Goal: Share content: Share content

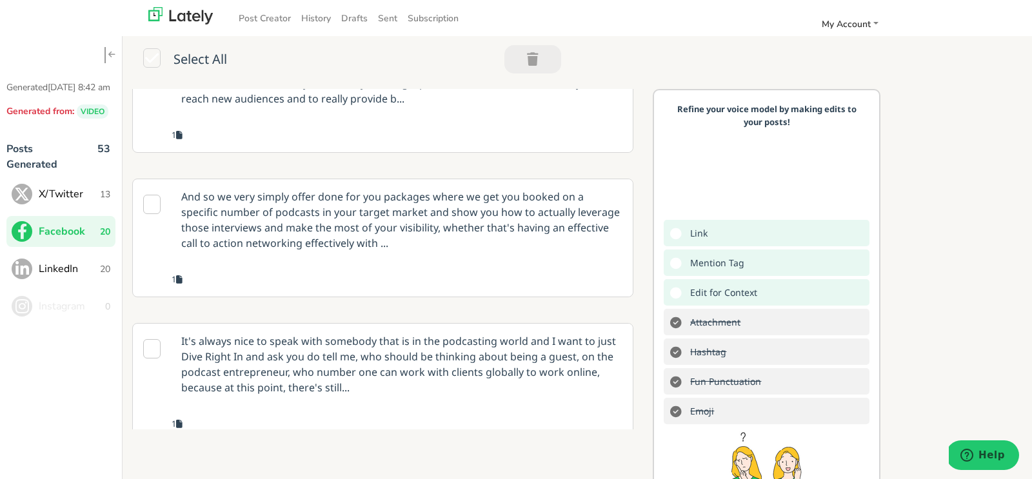
scroll to position [1695, 0]
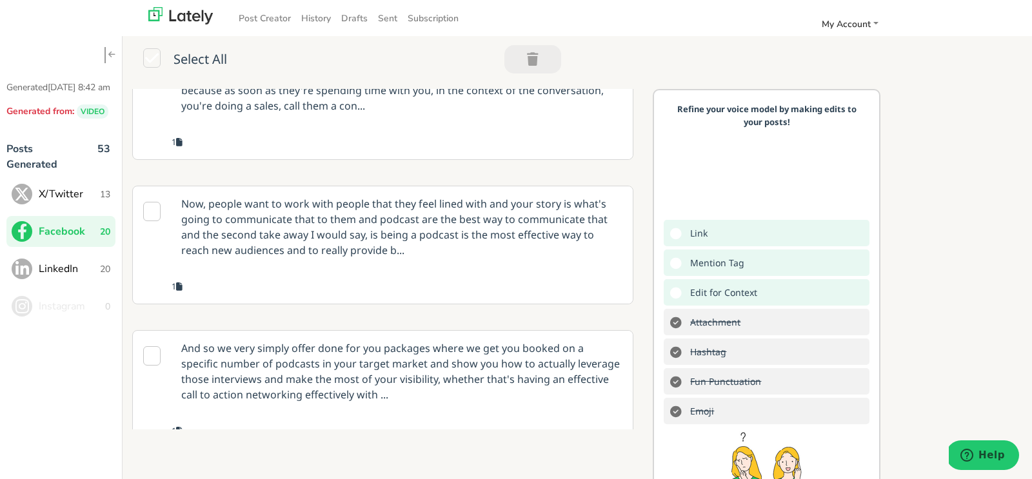
click at [417, 268] on p "Now, people want to work with people that they feel lined with and your story i…" at bounding box center [402, 226] width 461 height 81
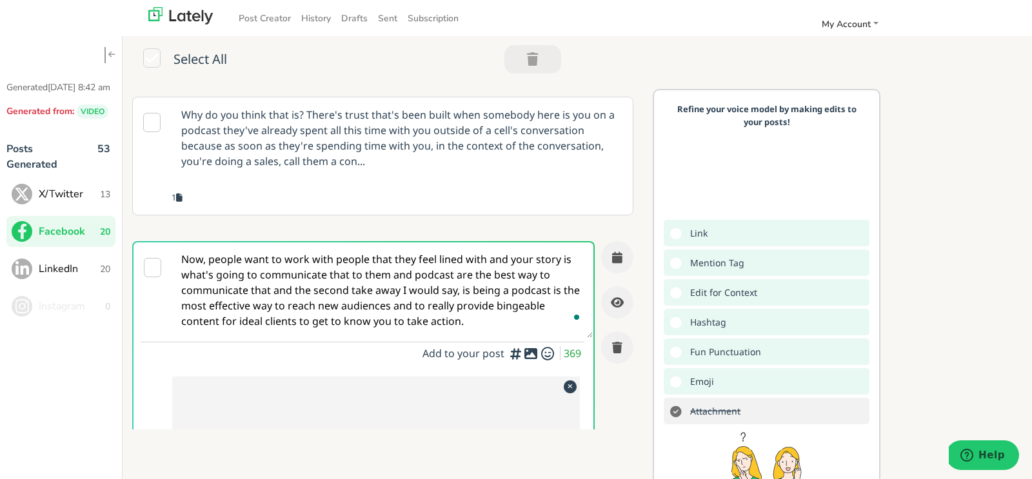
scroll to position [1421, 0]
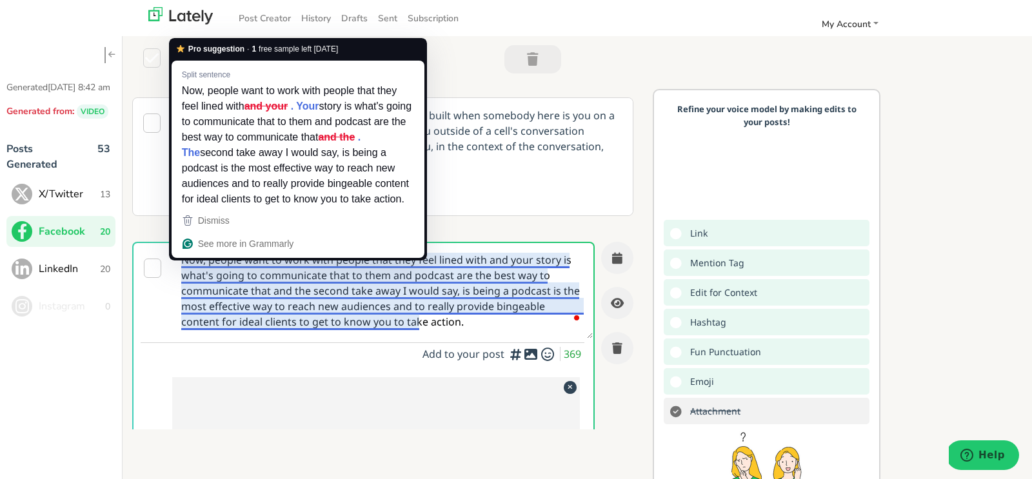
click at [350, 348] on div "Add to your post 369" at bounding box center [378, 355] width 413 height 18
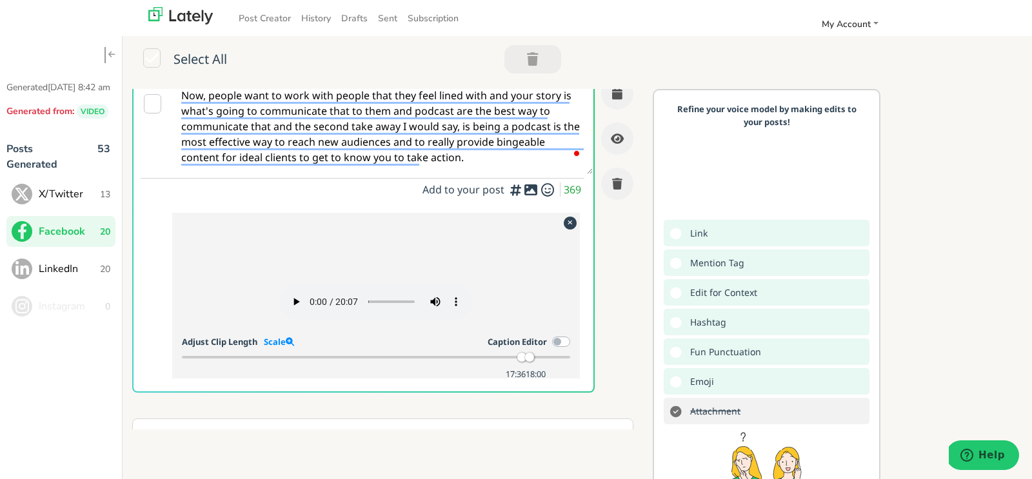
scroll to position [1614, 0]
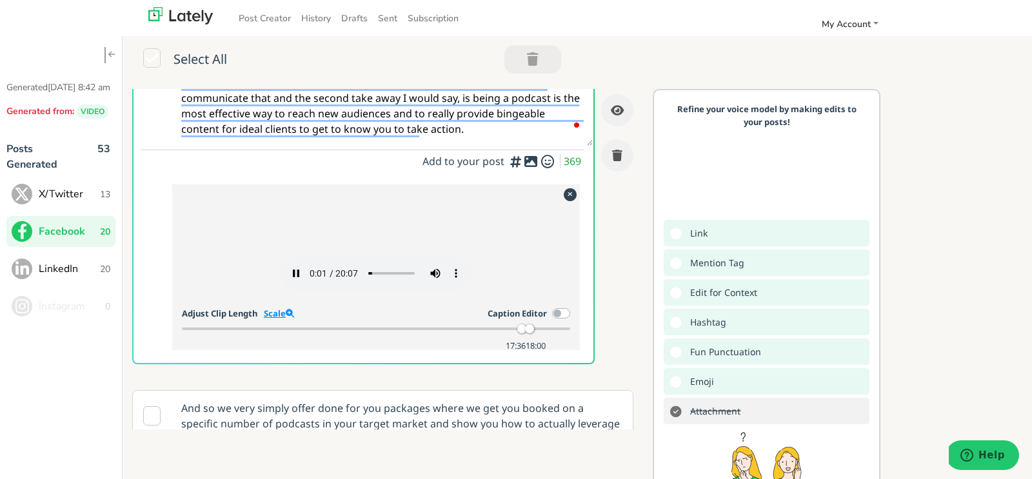
click at [276, 319] on link "Scale" at bounding box center [279, 314] width 30 height 12
click at [390, 334] on div at bounding box center [390, 329] width 9 height 9
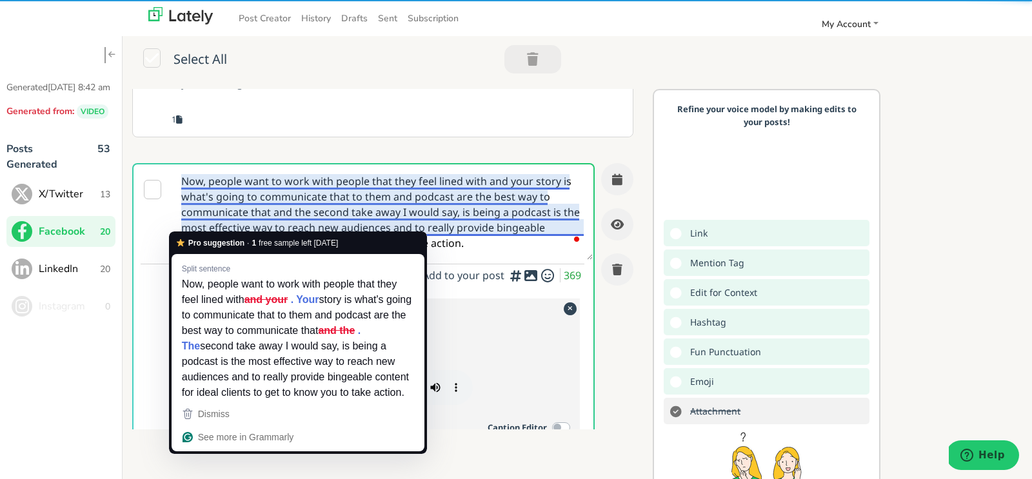
drag, startPoint x: 437, startPoint y: 234, endPoint x: 179, endPoint y: 168, distance: 267.1
click at [179, 168] on textarea "Now, people want to work with people that they feel lined with and your story i…" at bounding box center [382, 212] width 421 height 95
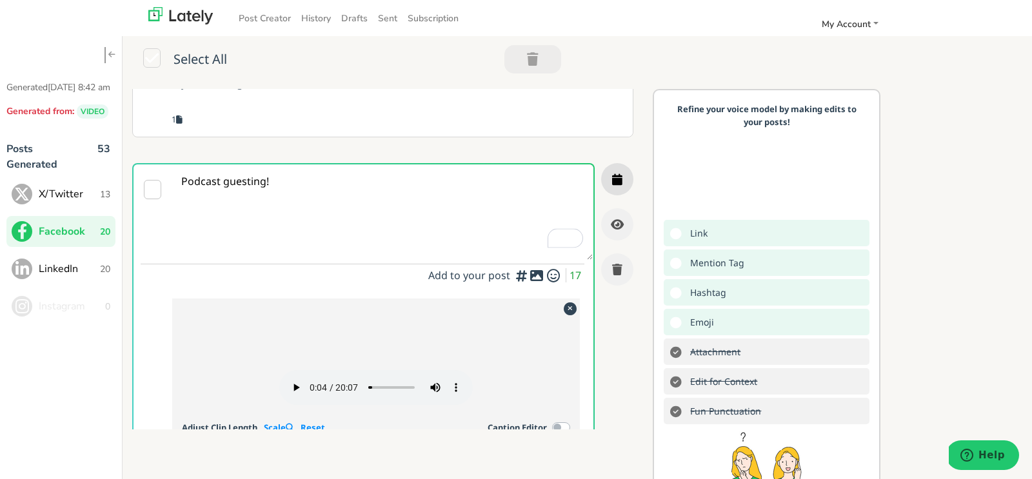
type textarea "Podcast guesting!"
click at [617, 174] on icon "button" at bounding box center [617, 180] width 10 height 12
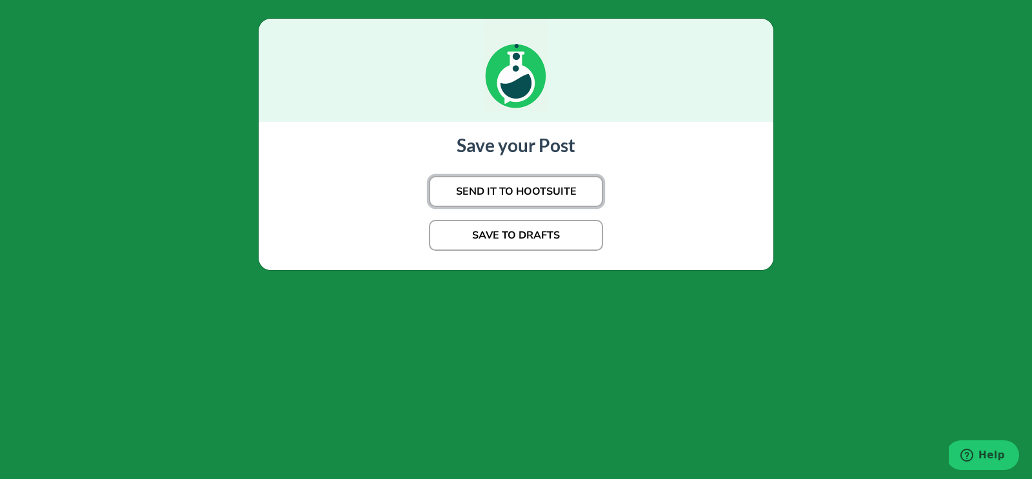
click at [539, 191] on button "SEND IT TO HOOTSUITE" at bounding box center [516, 191] width 174 height 31
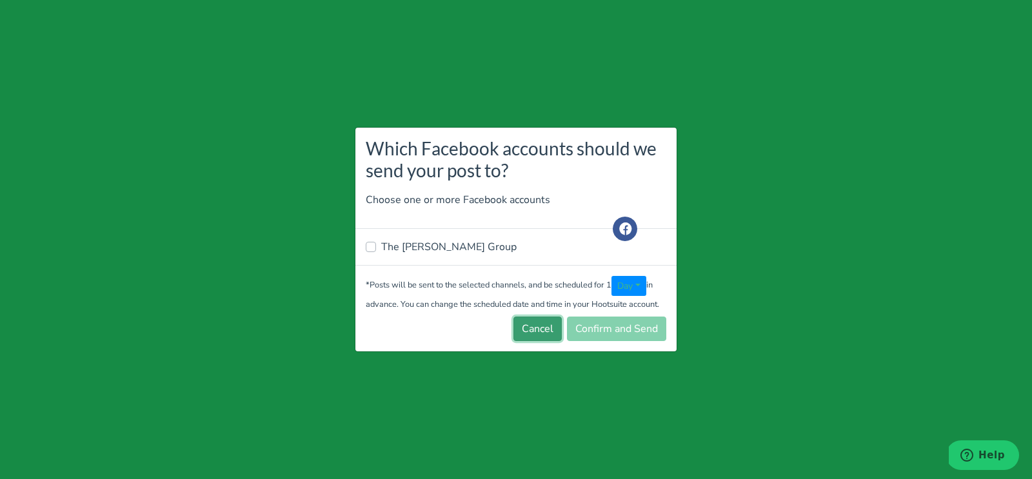
click at [523, 327] on button "Cancel" at bounding box center [538, 329] width 48 height 25
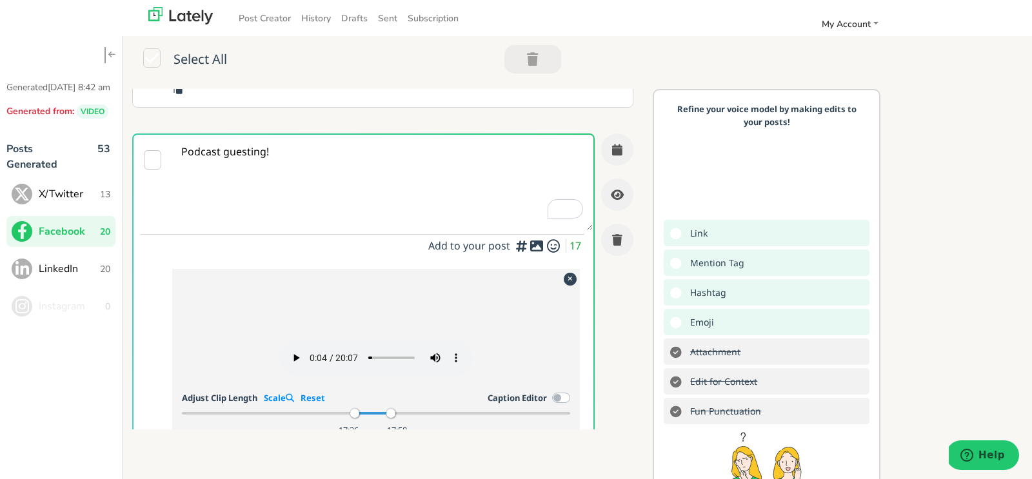
scroll to position [1490, 0]
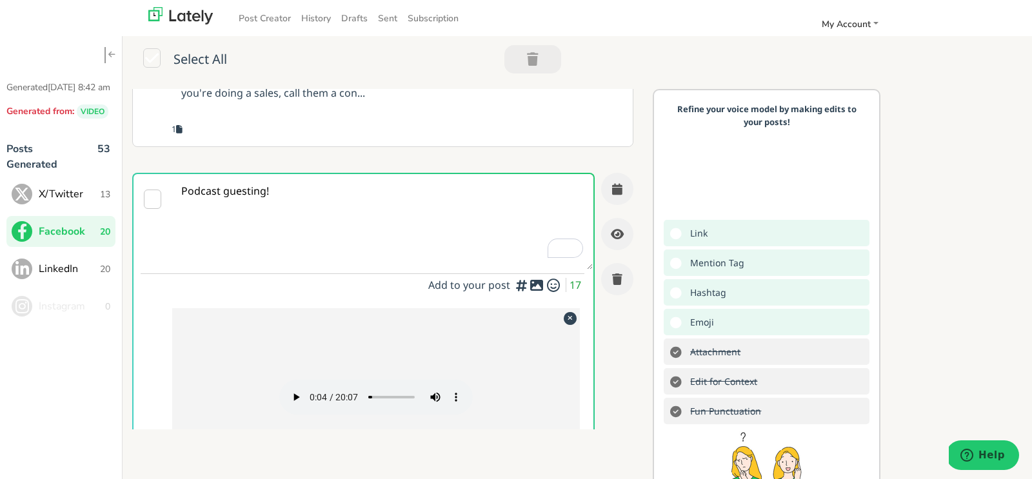
click at [366, 192] on textarea "Podcast guesting!" at bounding box center [382, 221] width 421 height 95
click at [614, 191] on button "button" at bounding box center [617, 189] width 32 height 32
click at [472, 208] on textarea "Podcast guesting!" at bounding box center [382, 221] width 421 height 95
click at [621, 194] on button "button" at bounding box center [617, 189] width 32 height 32
click at [388, 206] on textarea "Podcast guesting!" at bounding box center [382, 221] width 421 height 95
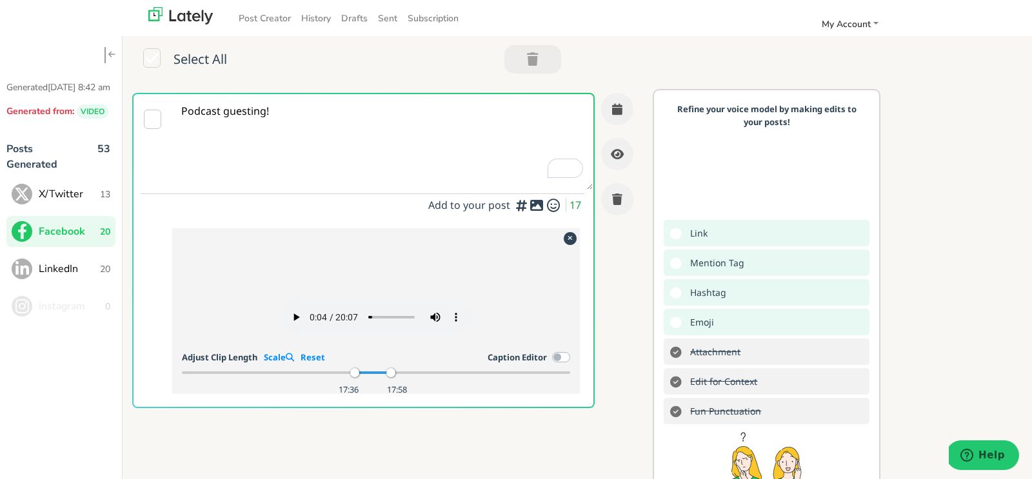
scroll to position [1569, 0]
click at [55, 200] on span "X/Twitter" at bounding box center [69, 193] width 61 height 15
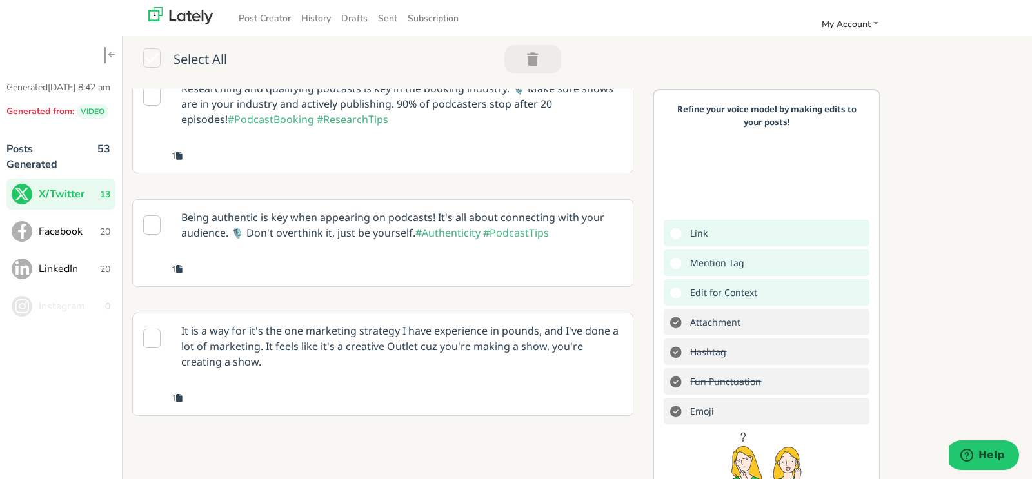
scroll to position [334, 0]
click at [349, 251] on p "Being authentic is key when appearing on podcasts! It's all about connecting wi…" at bounding box center [402, 226] width 461 height 50
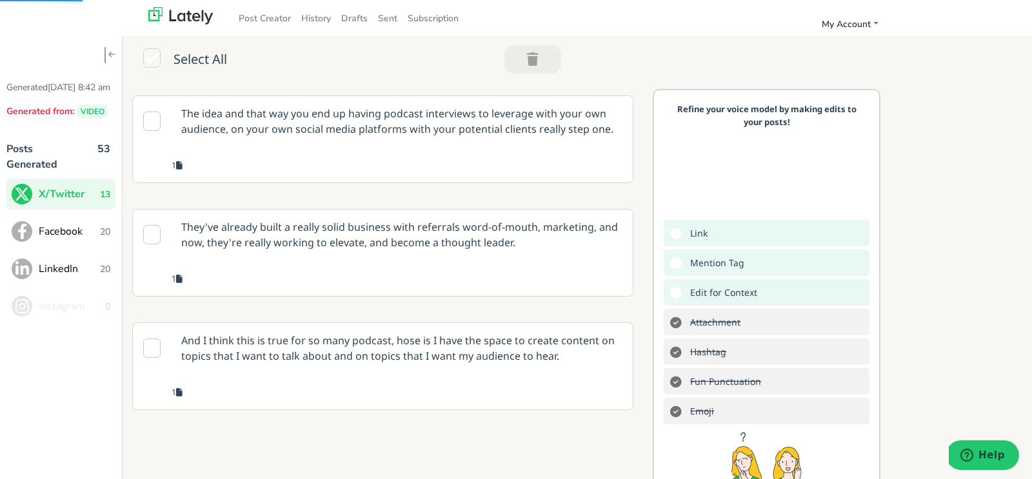
scroll to position [681, 0]
click at [493, 146] on p "The idea and that way you end up having podcast interviews to leverage with you…" at bounding box center [402, 120] width 461 height 50
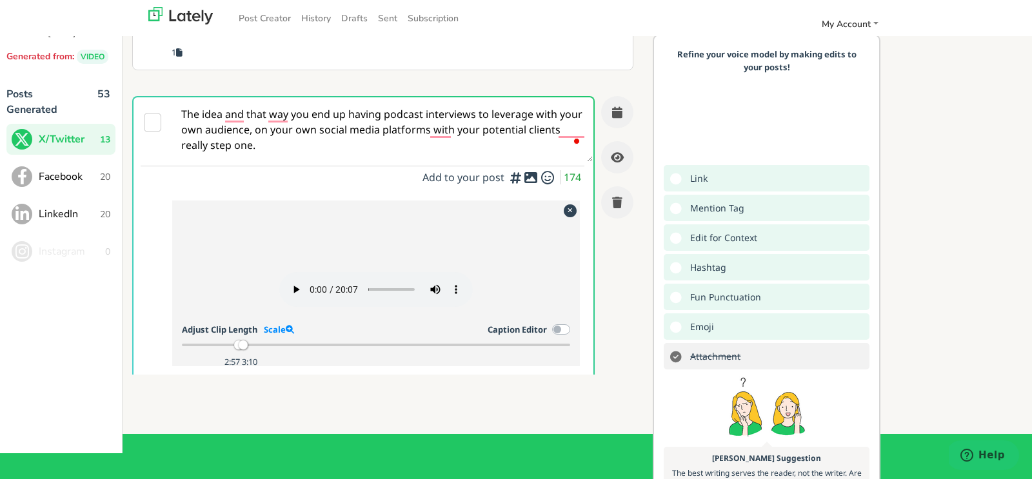
scroll to position [141, 0]
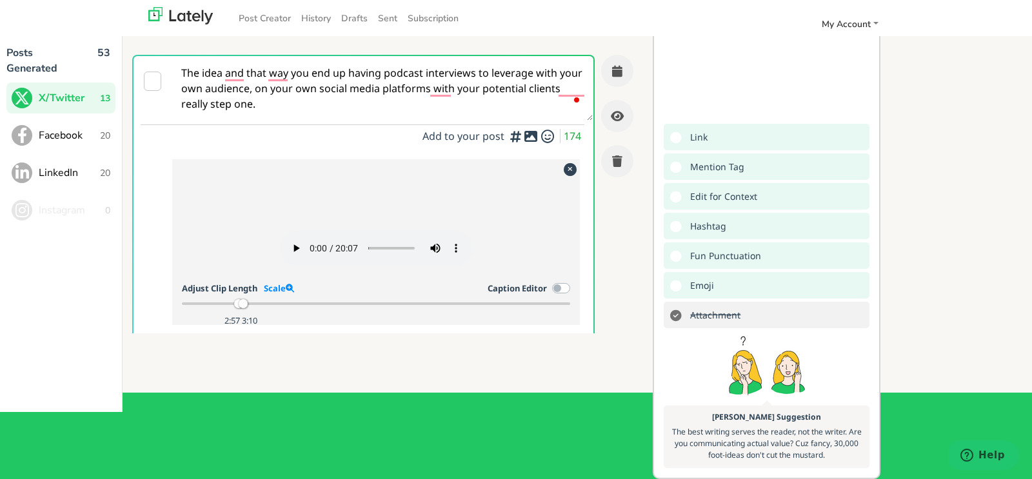
click at [621, 283] on div "The idea and that way you end up having podcast interviews to leverage with you…" at bounding box center [383, 203] width 502 height 297
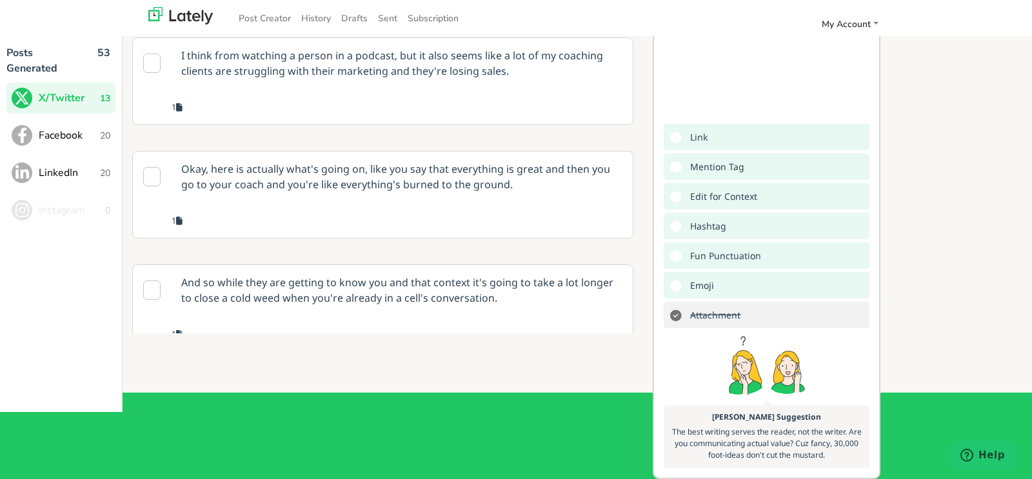
scroll to position [1192, 0]
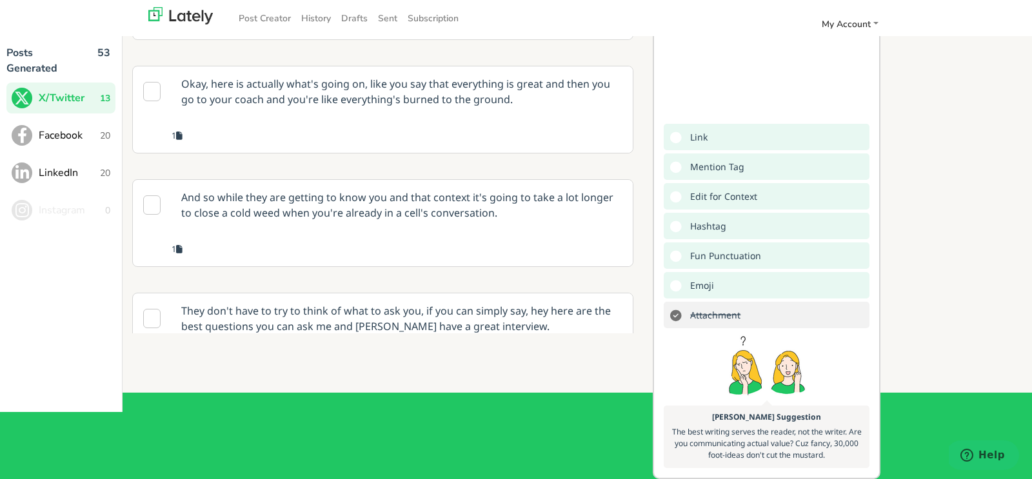
click at [539, 206] on p "And so while they are getting to know you and that context it's going to take a…" at bounding box center [402, 205] width 461 height 50
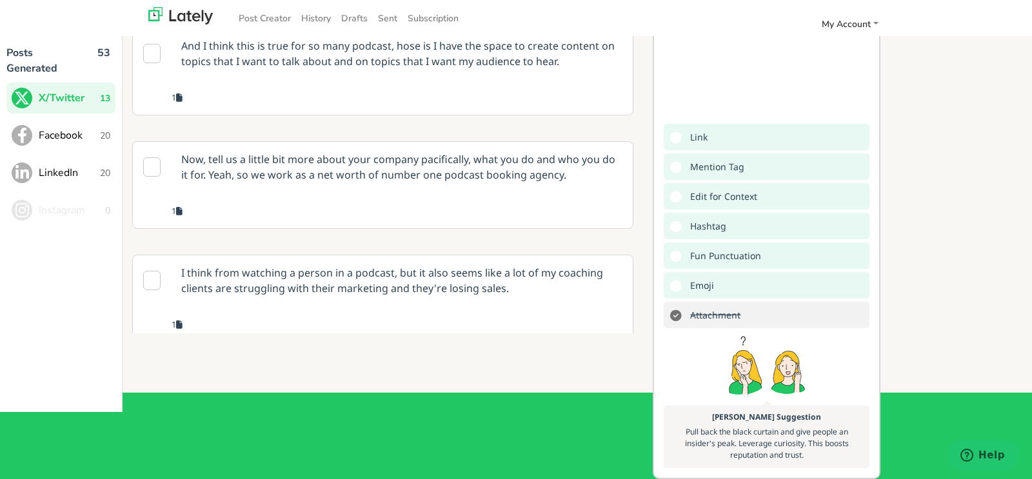
scroll to position [692, 0]
click at [72, 128] on span "Facebook" at bounding box center [69, 135] width 61 height 15
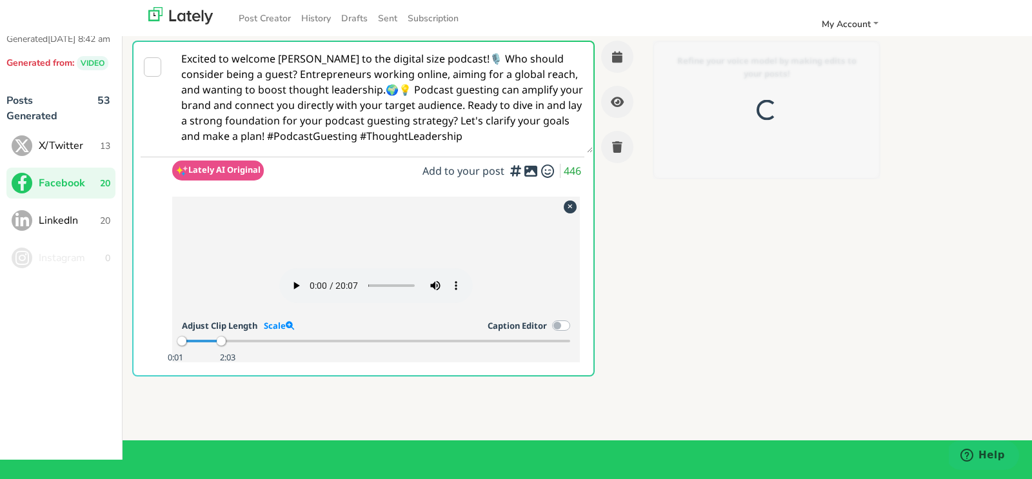
scroll to position [0, 0]
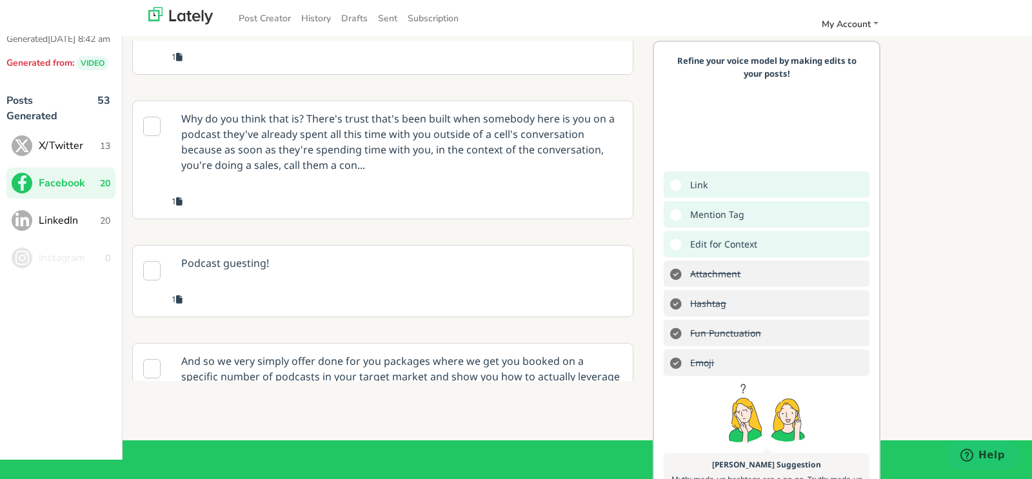
click at [548, 281] on p "Podcast guesting!" at bounding box center [402, 263] width 461 height 35
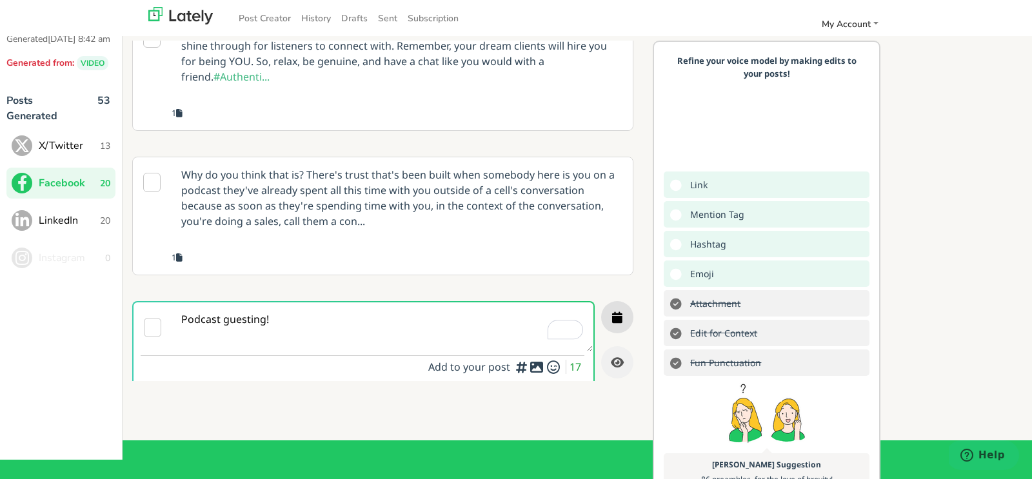
scroll to position [1313, 0]
click at [630, 312] on button "button" at bounding box center [617, 318] width 32 height 32
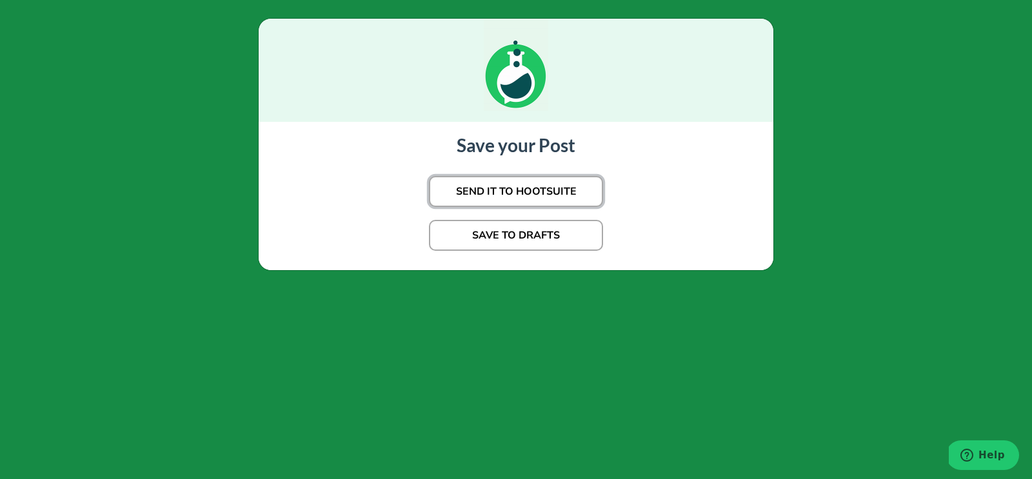
click at [561, 186] on button "SEND IT TO HOOTSUITE" at bounding box center [516, 191] width 174 height 31
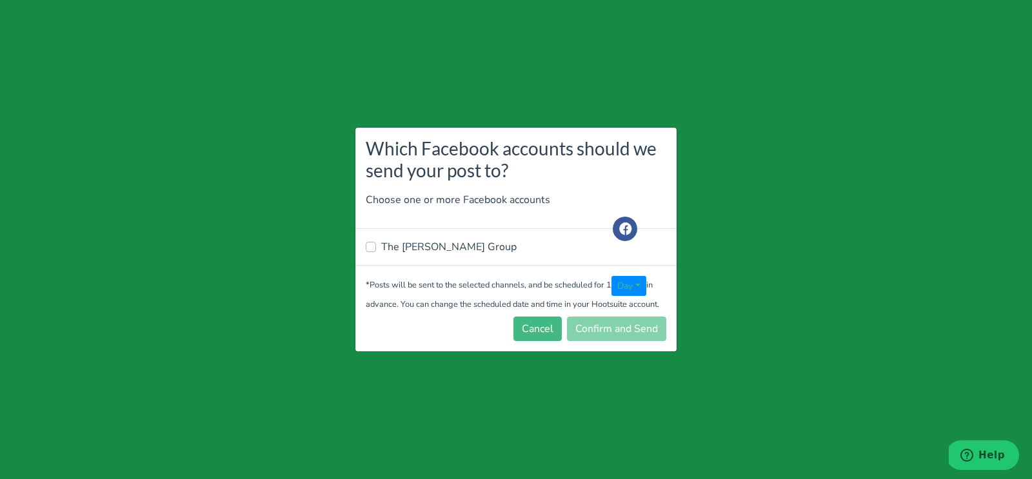
click at [381, 248] on label "The [PERSON_NAME] Group" at bounding box center [448, 246] width 135 height 15
click at [370, 248] on input "The [PERSON_NAME] Group" at bounding box center [371, 245] width 10 height 13
checkbox input "true"
click at [621, 338] on button "Confirm and Send" at bounding box center [616, 329] width 99 height 25
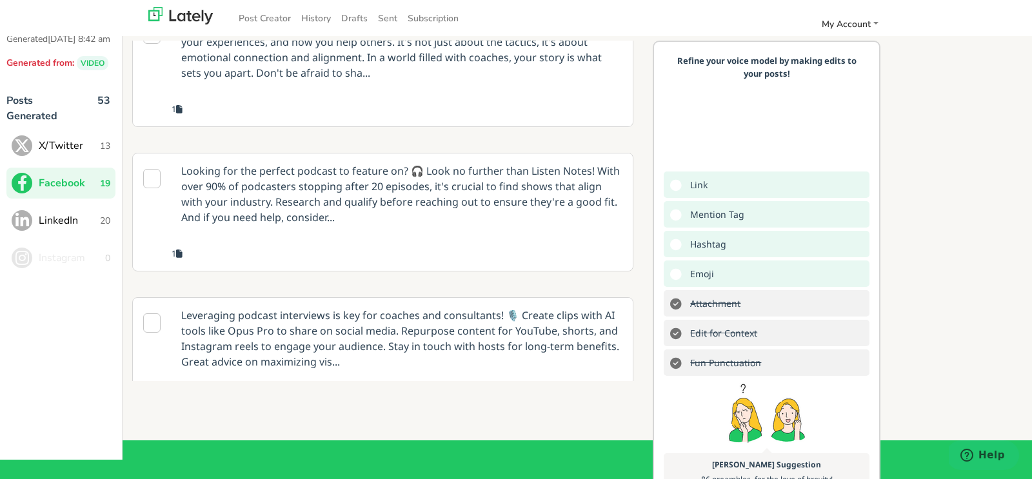
scroll to position [0, 0]
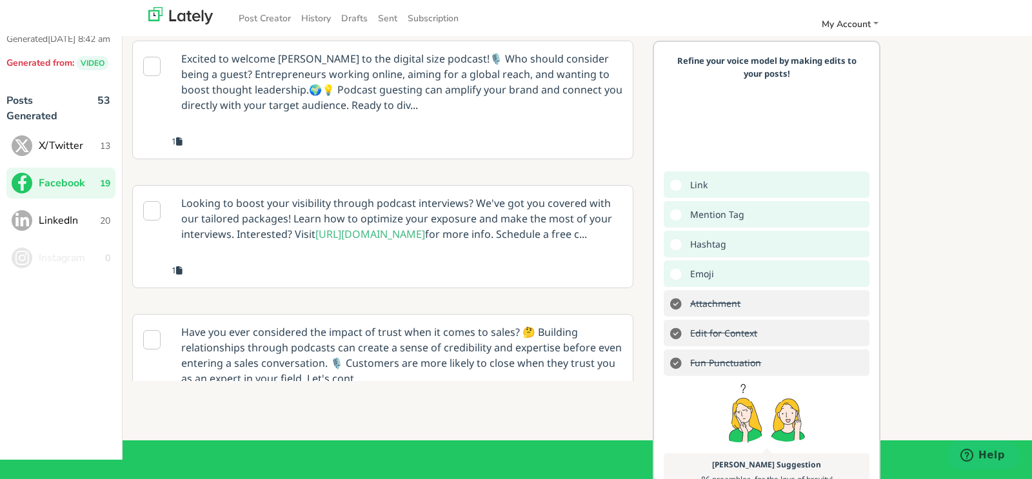
click at [97, 154] on span "X/Twitter" at bounding box center [69, 145] width 61 height 15
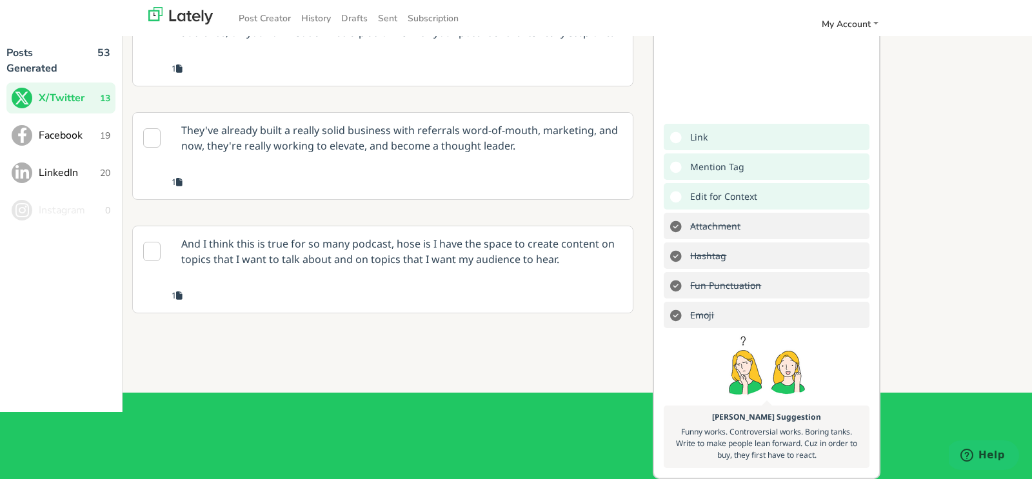
scroll to position [681, 0]
click at [479, 164] on p "They've already built a really solid business with referrals word-of-mouth, mar…" at bounding box center [402, 139] width 461 height 50
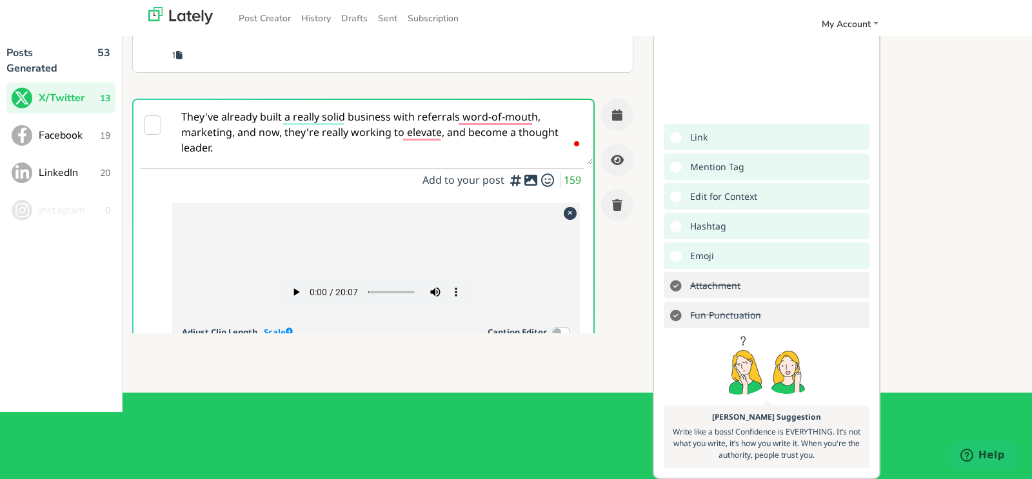
scroll to position [459, 0]
